Goal: Navigation & Orientation: Understand site structure

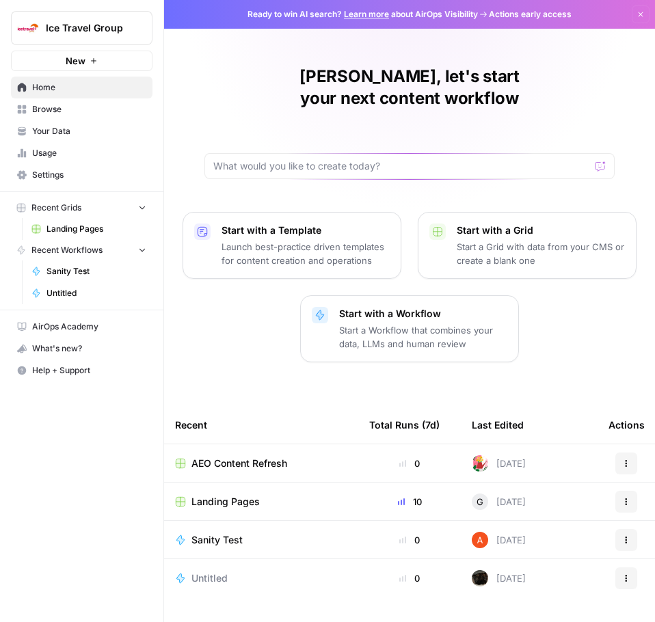
click at [59, 223] on span "Landing Pages" at bounding box center [96, 229] width 100 height 12
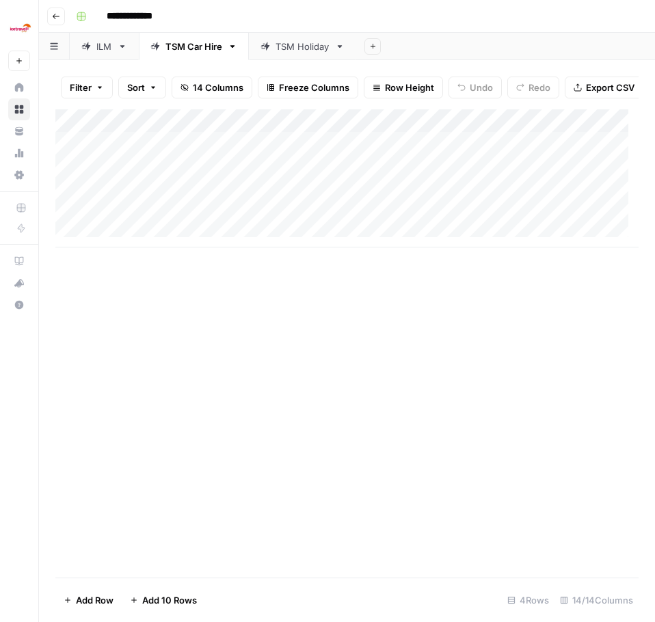
click at [286, 49] on div "TSM Holiday" at bounding box center [302, 47] width 54 height 14
click at [187, 42] on div "TSM Car Hire" at bounding box center [193, 47] width 57 height 14
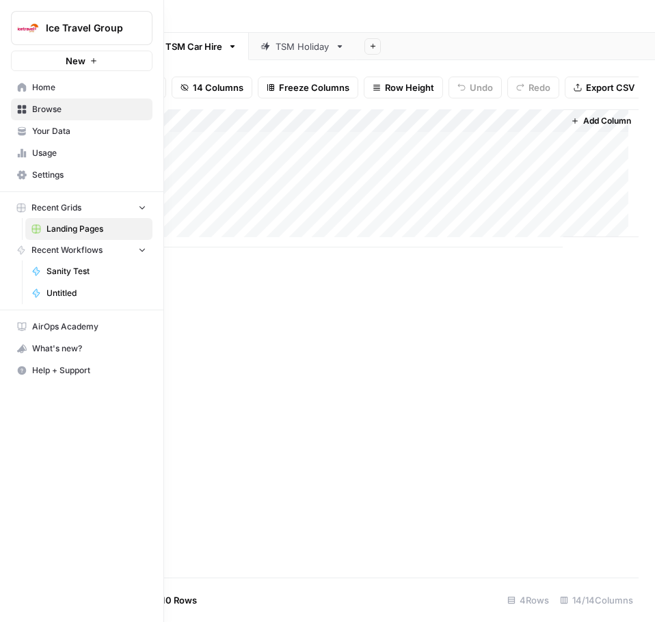
click at [27, 110] on link "Browse" at bounding box center [82, 109] width 142 height 22
